Goal: Transaction & Acquisition: Purchase product/service

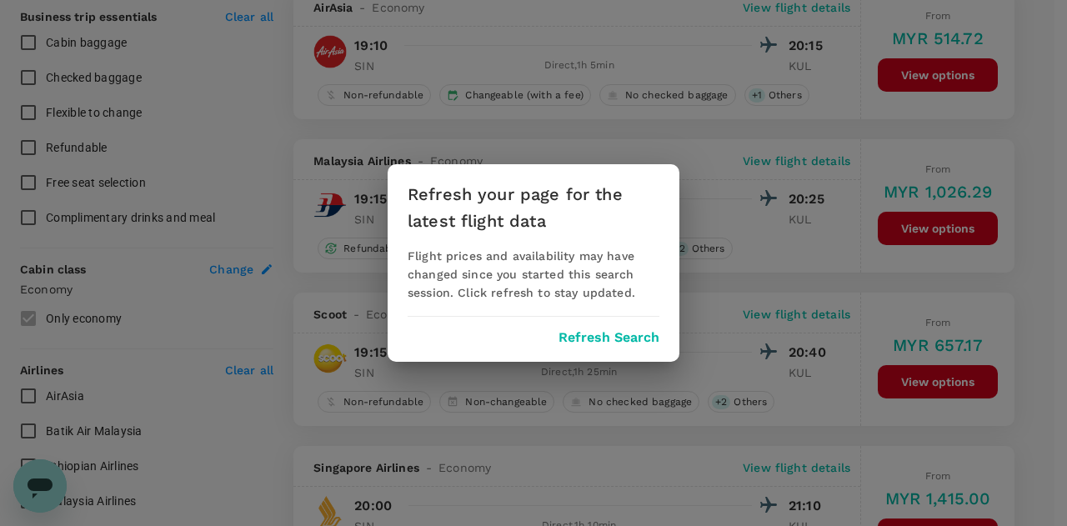
click at [605, 338] on button "Refresh Search" at bounding box center [608, 337] width 101 height 15
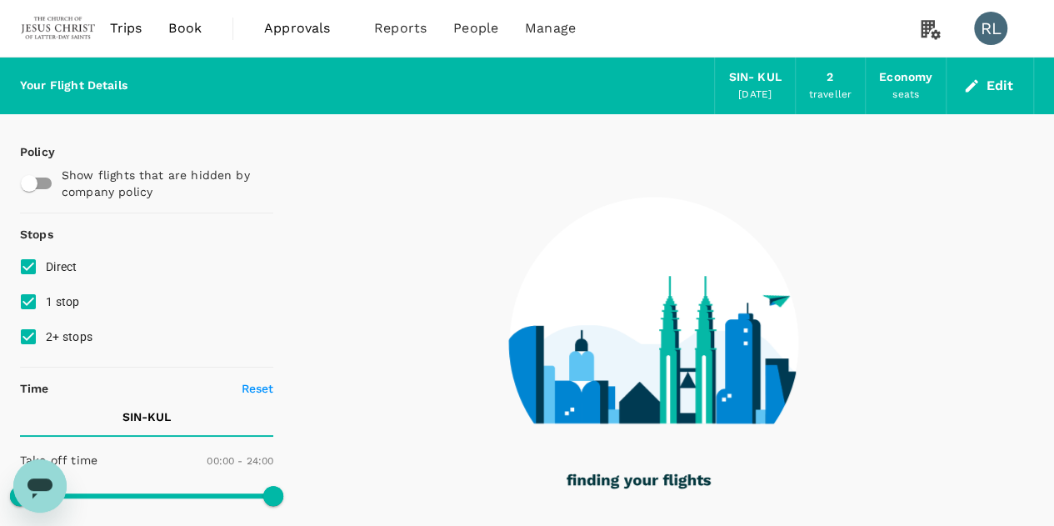
type input "560"
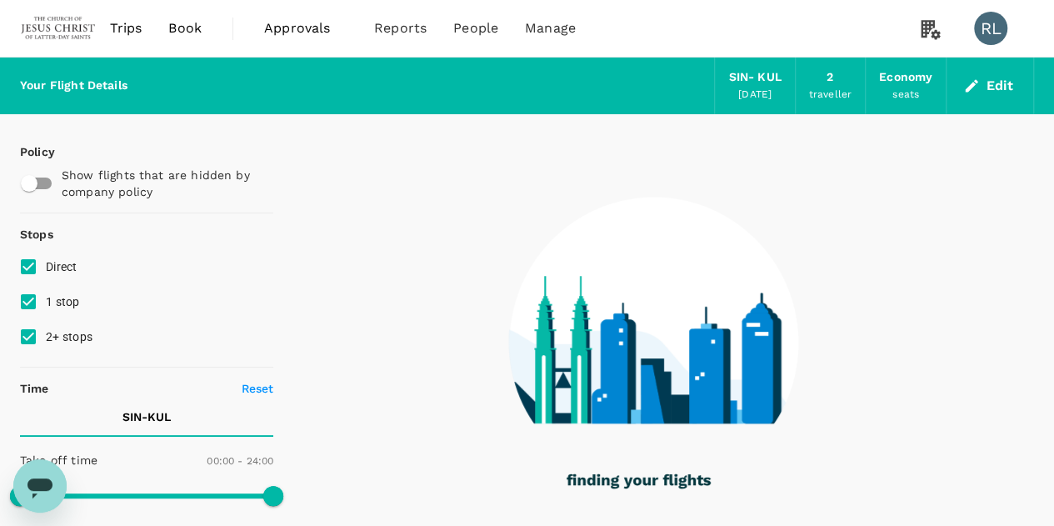
click at [30, 336] on input "2+ stops" at bounding box center [28, 336] width 35 height 35
checkbox input "false"
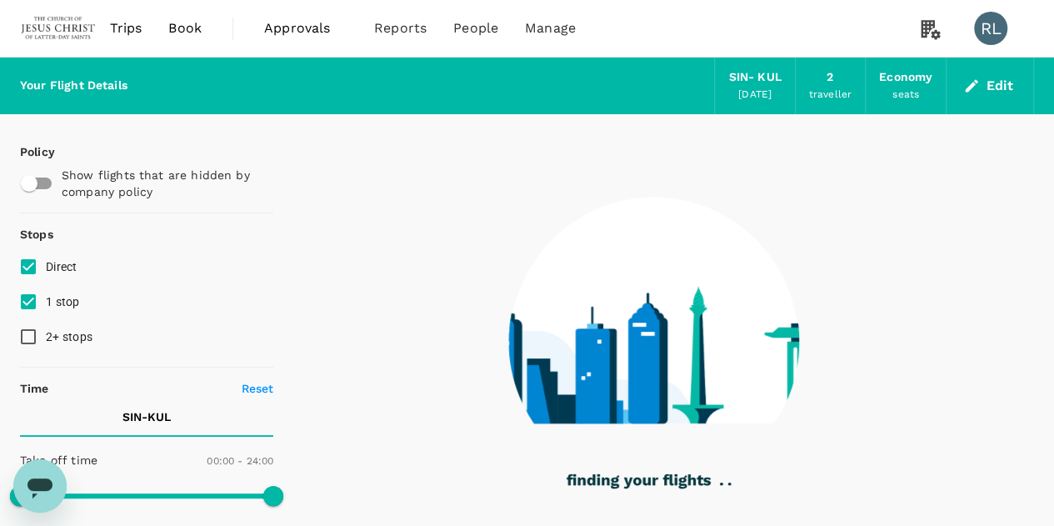
click at [30, 301] on input "1 stop" at bounding box center [28, 301] width 35 height 35
checkbox input "false"
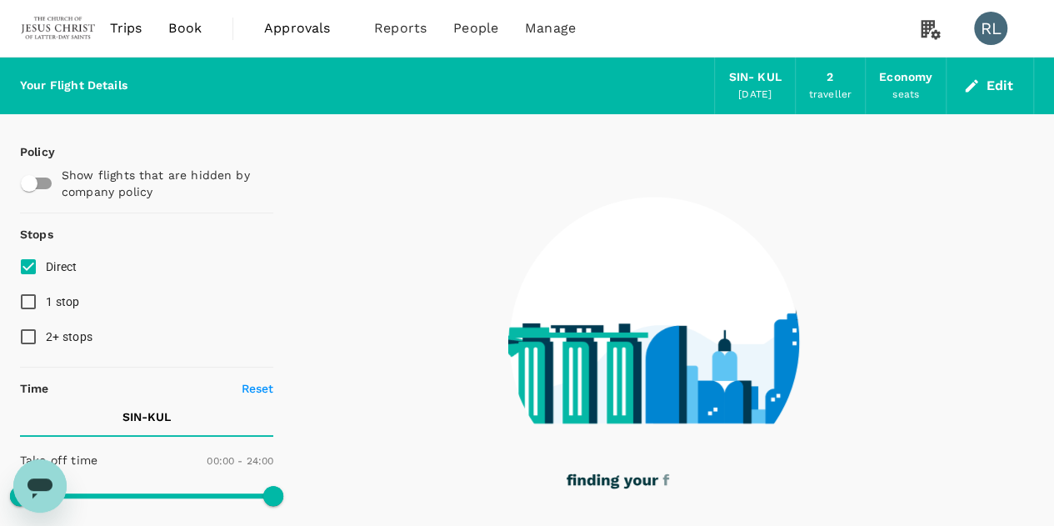
type input "860"
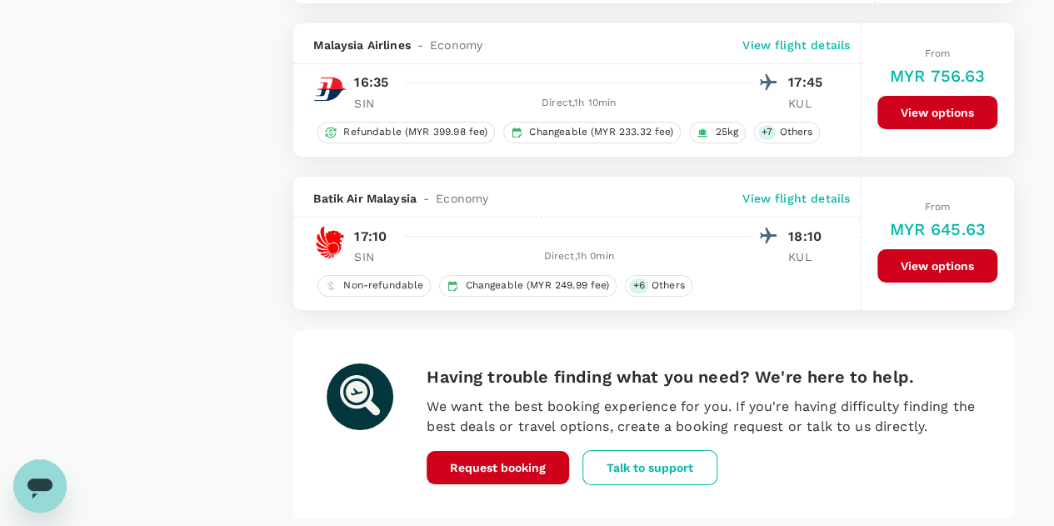
scroll to position [3040, 0]
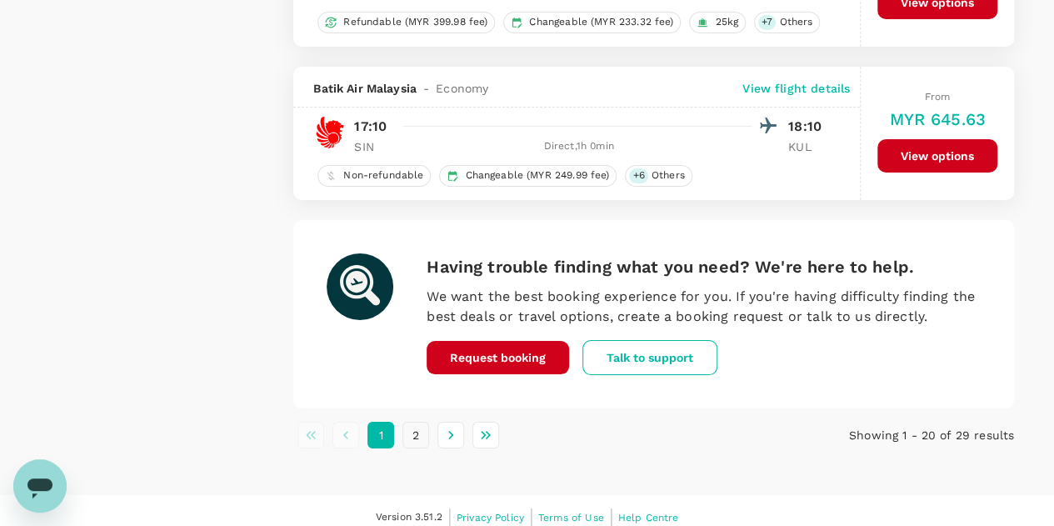
click at [414, 422] on button "2" at bounding box center [416, 435] width 27 height 27
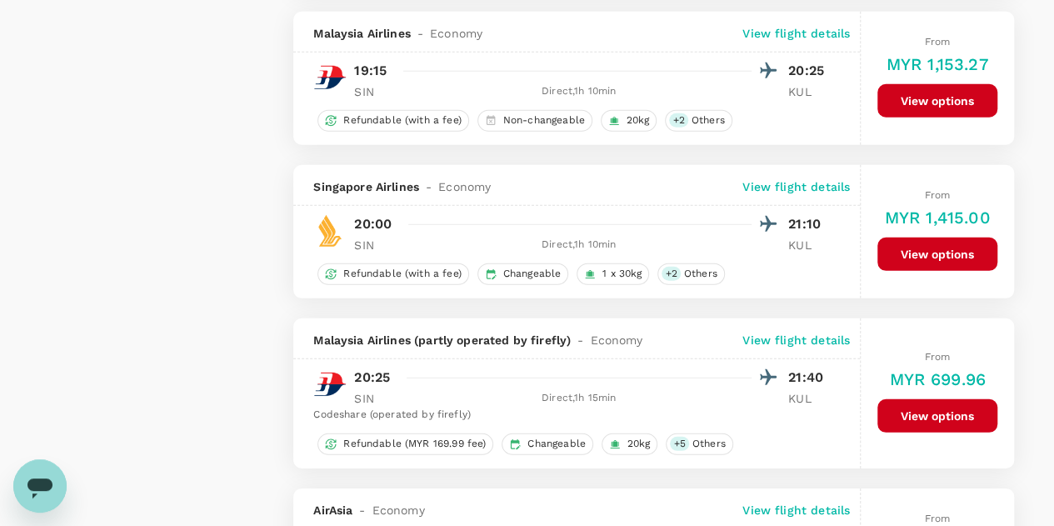
scroll to position [2333, 0]
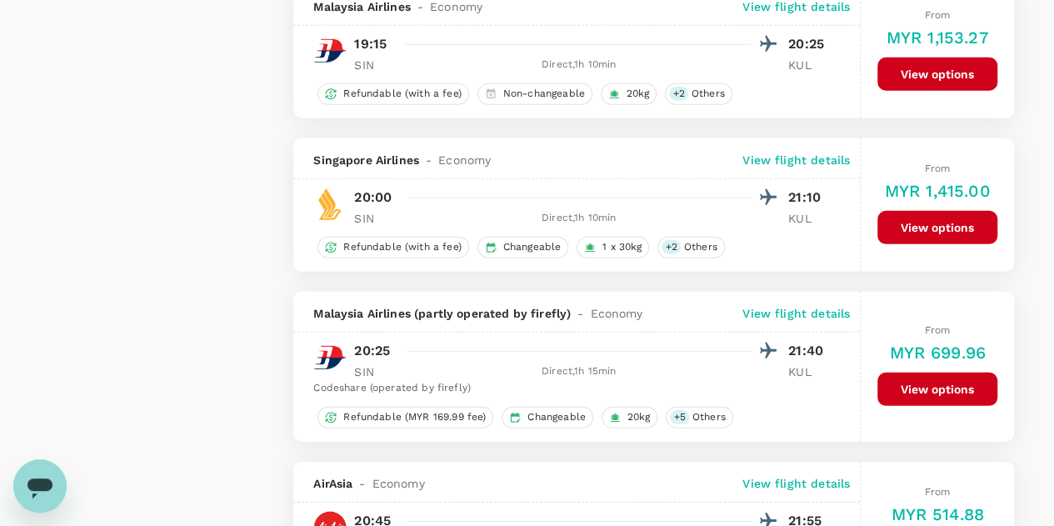
click at [933, 375] on button "View options" at bounding box center [938, 389] width 120 height 33
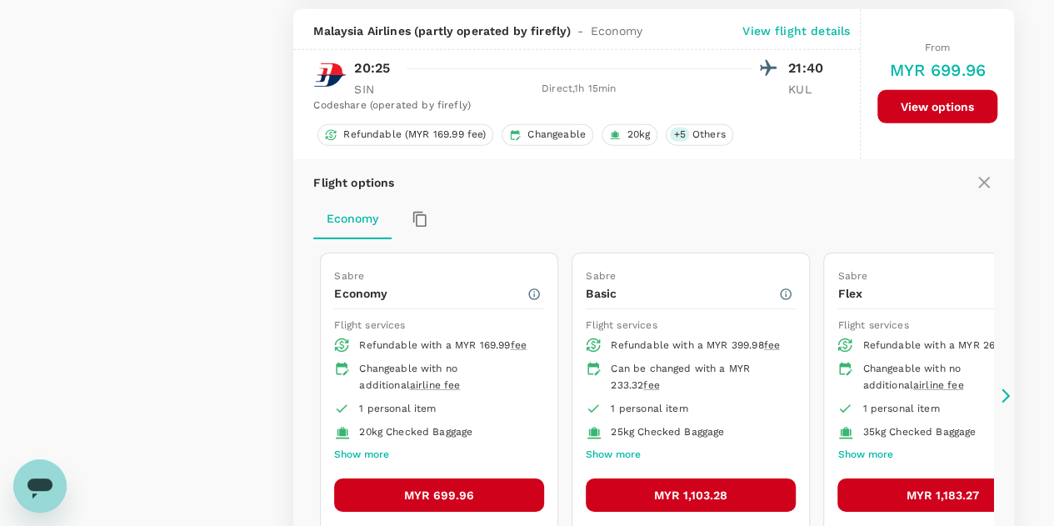
click at [453, 481] on button "MYR 699.96" at bounding box center [439, 494] width 210 height 33
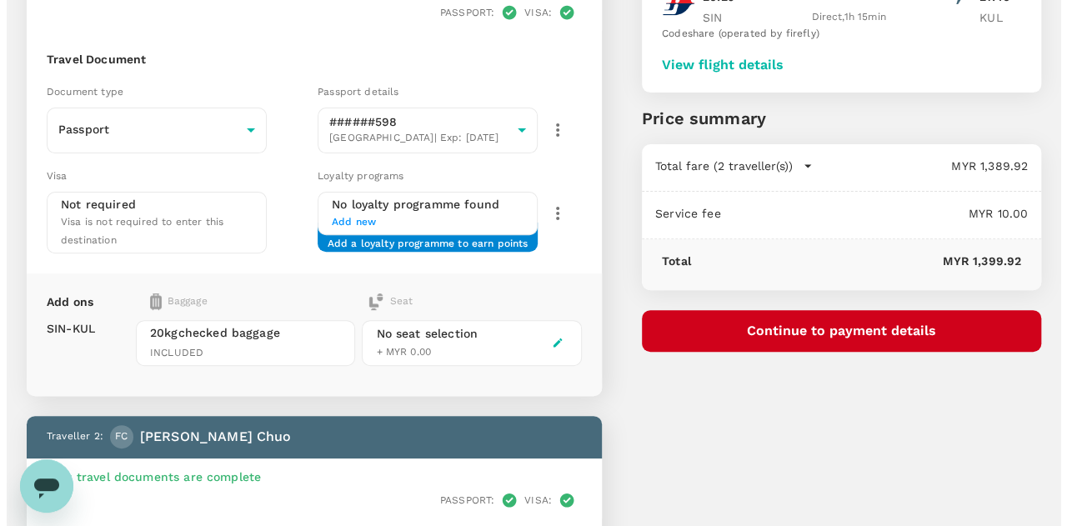
scroll to position [83, 0]
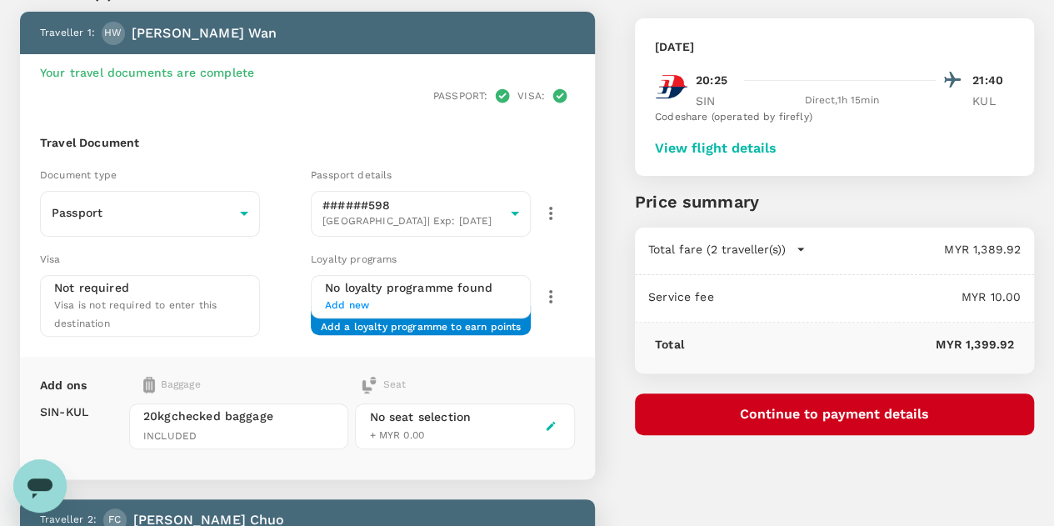
click at [862, 409] on button "Continue to payment details" at bounding box center [834, 414] width 399 height 42
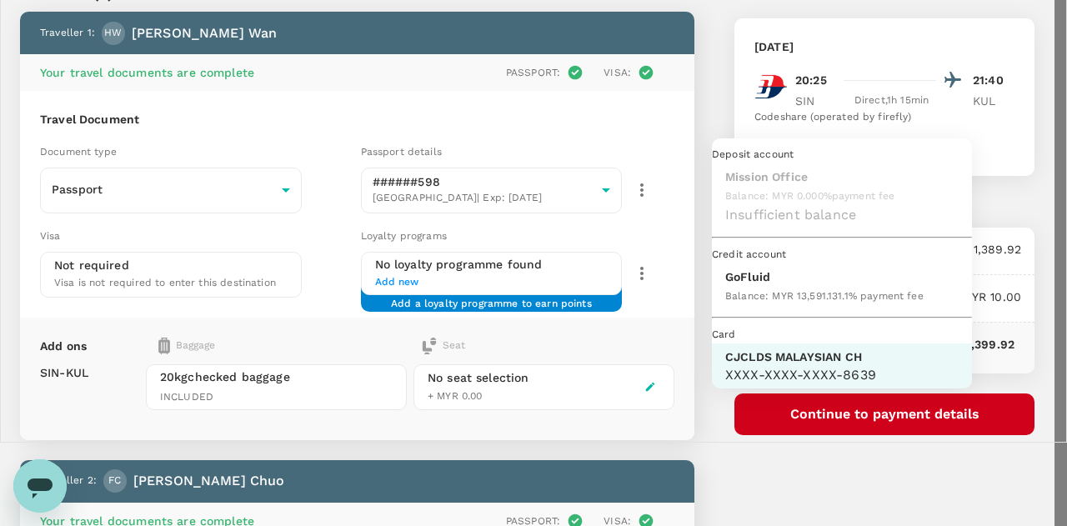
scroll to position [43, 0]
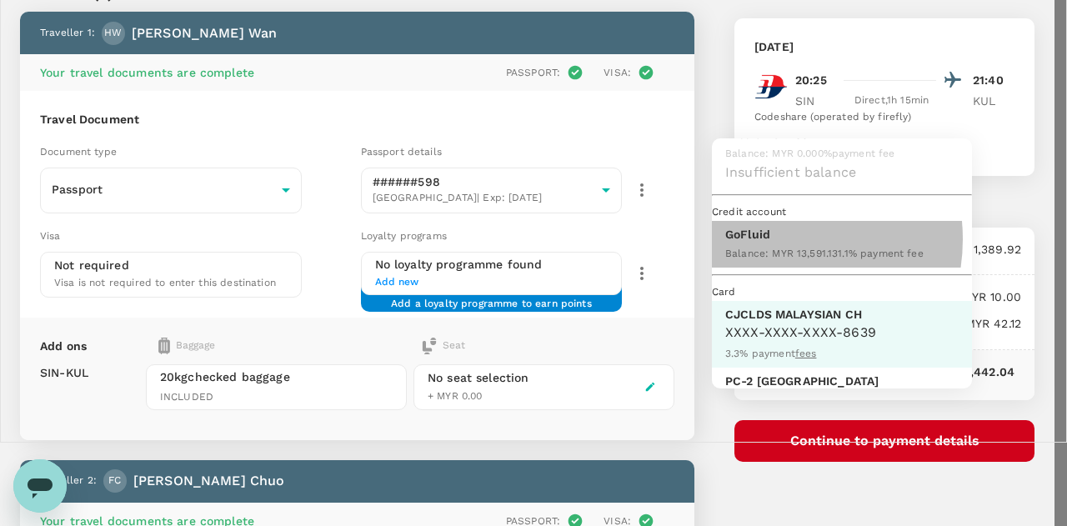
click at [771, 243] on p "GoFluid" at bounding box center [824, 234] width 198 height 17
type input "9b357727-6904-47bd-a44e-9a56bf7dfc7a"
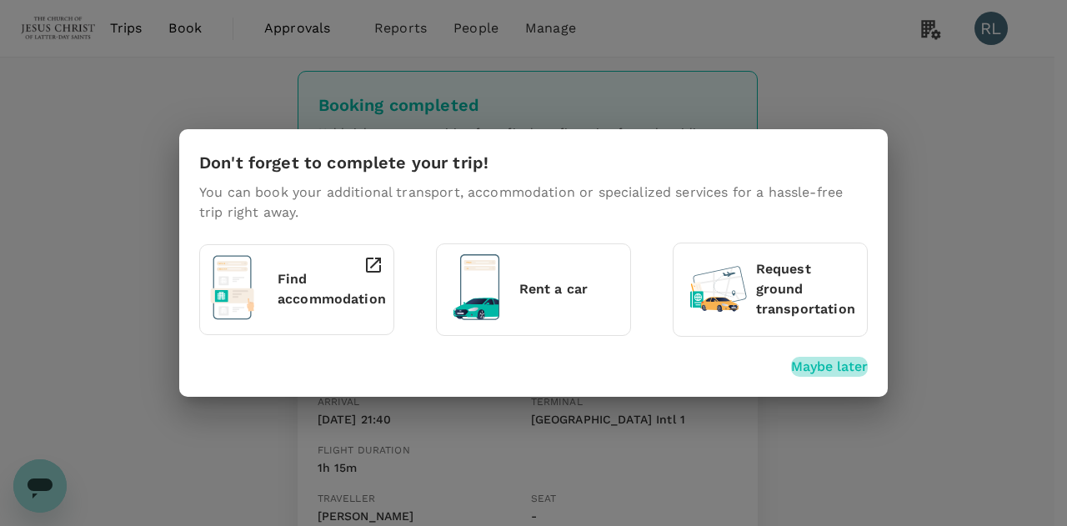
click at [815, 368] on p "Maybe later" at bounding box center [829, 367] width 77 height 20
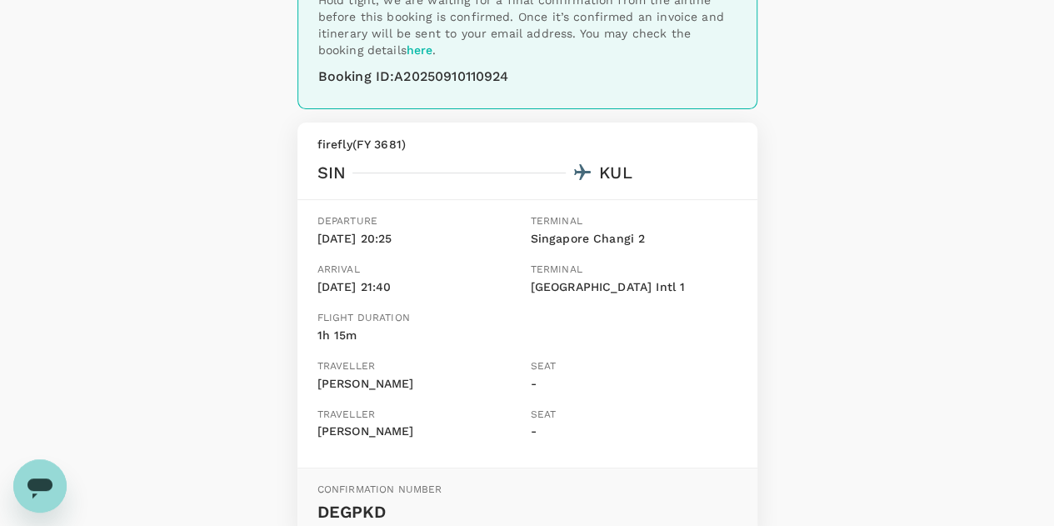
scroll to position [167, 0]
